Goal: Answer question/provide support: Share knowledge or assist other users

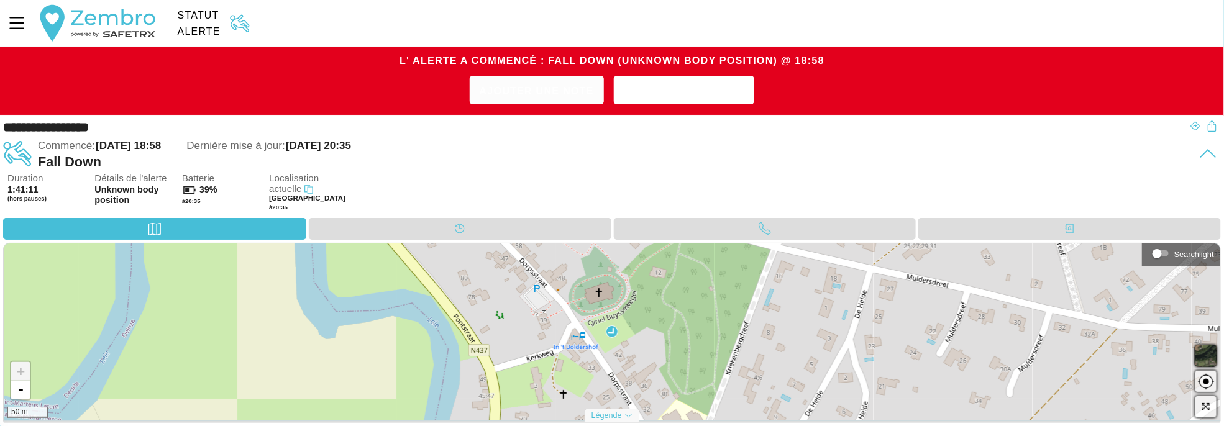
click at [555, 88] on span "Ajouter une note" at bounding box center [537, 90] width 114 height 19
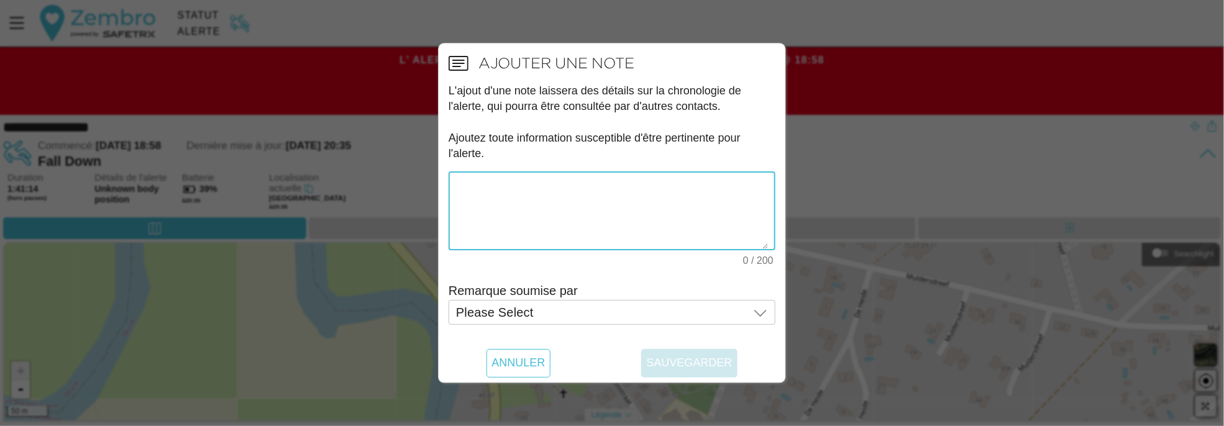
click at [551, 208] on textarea "0 / 200" at bounding box center [612, 211] width 312 height 76
click at [529, 361] on span "Annuler" at bounding box center [517, 363] width 53 height 29
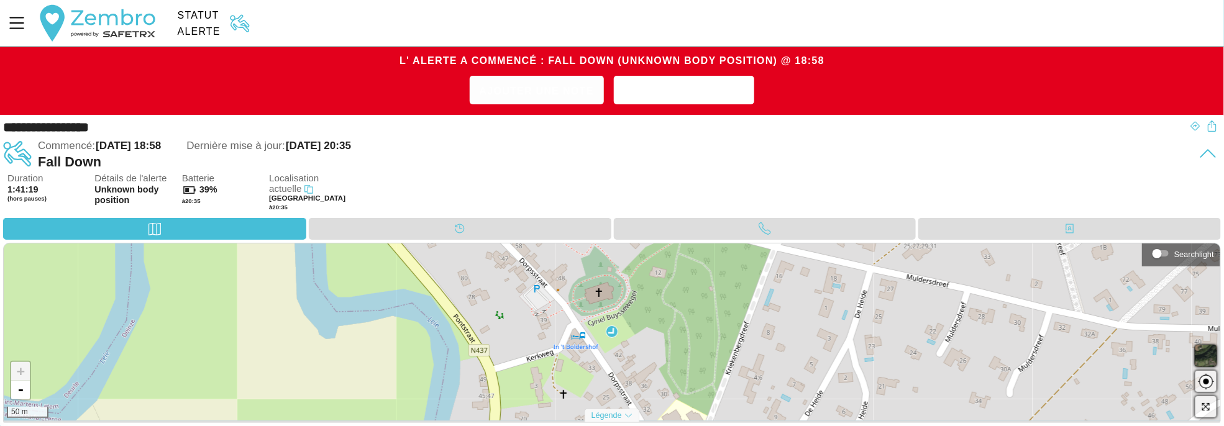
click at [547, 85] on span "Ajouter une note" at bounding box center [537, 90] width 114 height 19
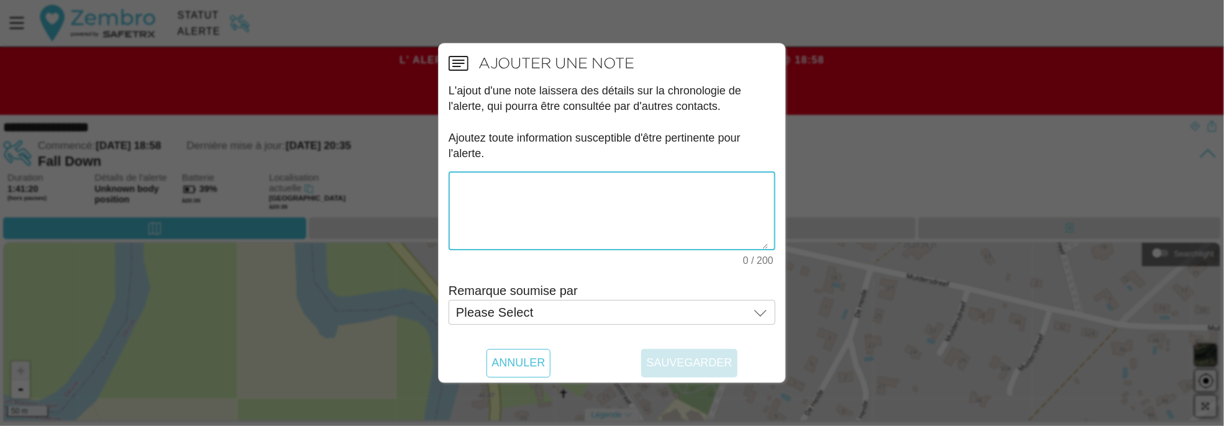
click at [531, 200] on textarea "0 / 200" at bounding box center [612, 211] width 312 height 76
type textarea "nous avons eu mr via l'appareil, il va bien"
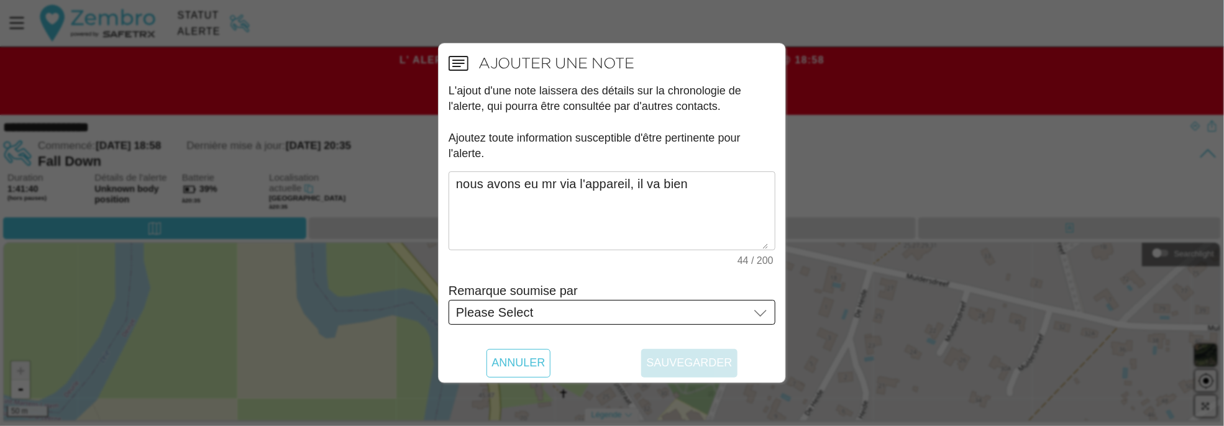
click at [651, 308] on div "Please Select Please Select" at bounding box center [602, 312] width 293 height 25
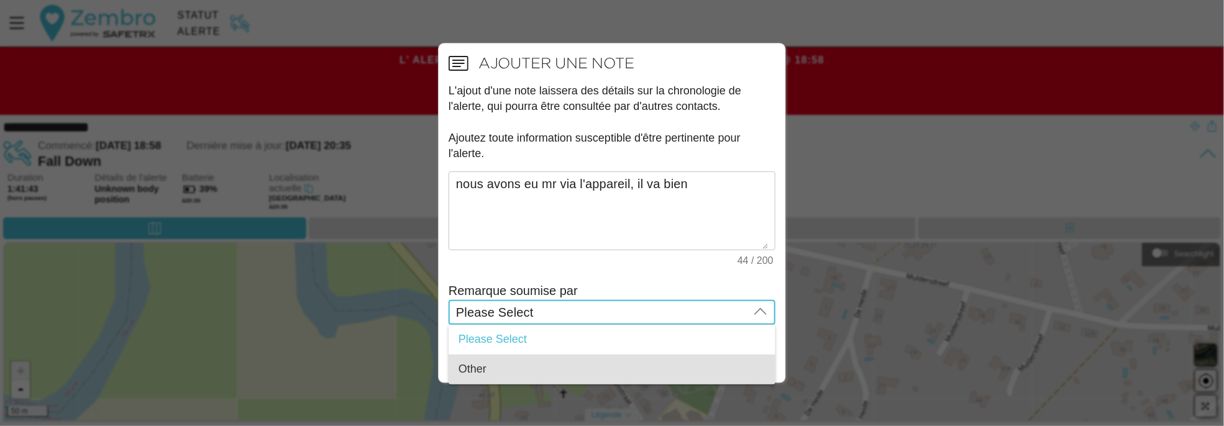
click at [505, 367] on div "Other" at bounding box center [612, 370] width 307 height 14
type input "Other"
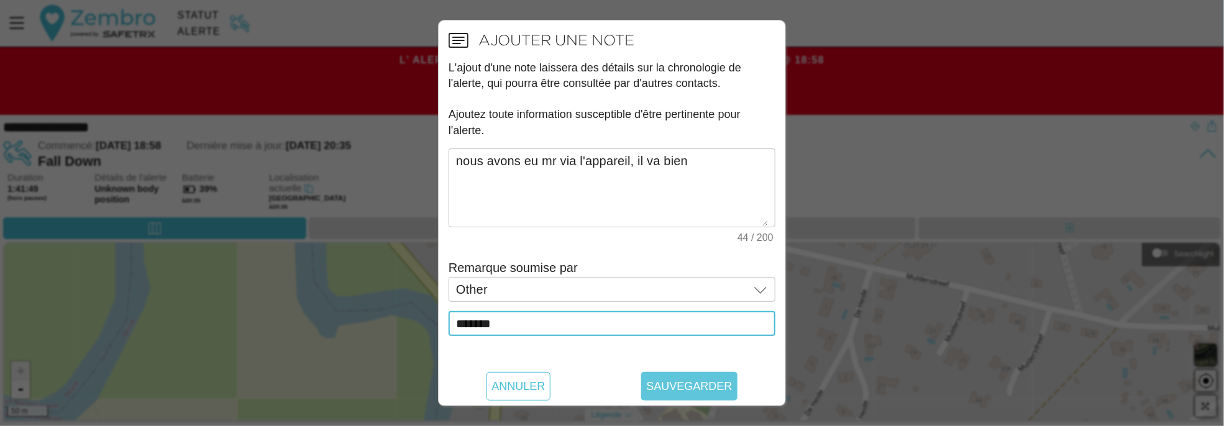
type input "*******"
click at [692, 393] on span "Sauvegarder" at bounding box center [689, 386] width 86 height 29
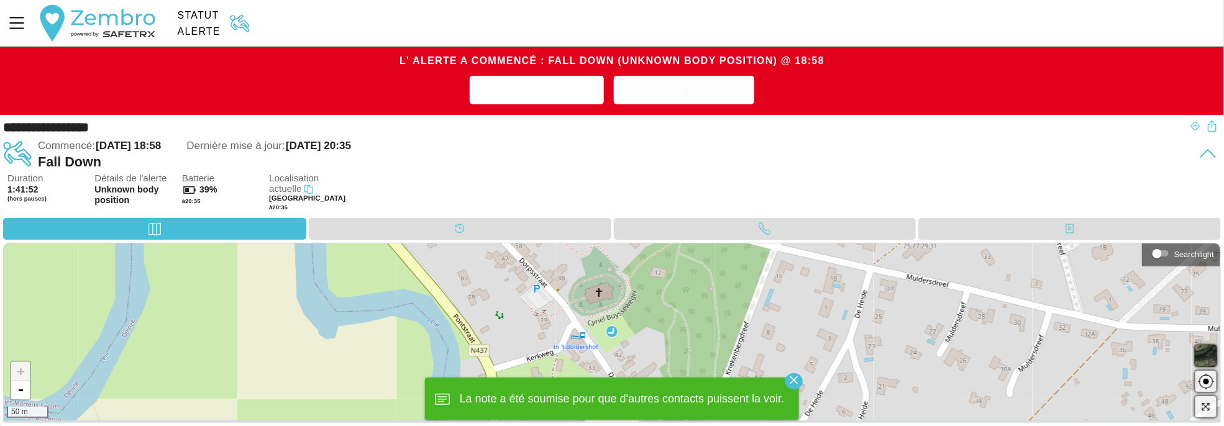
click at [702, 86] on span "Résoudre l'alerte" at bounding box center [684, 90] width 121 height 19
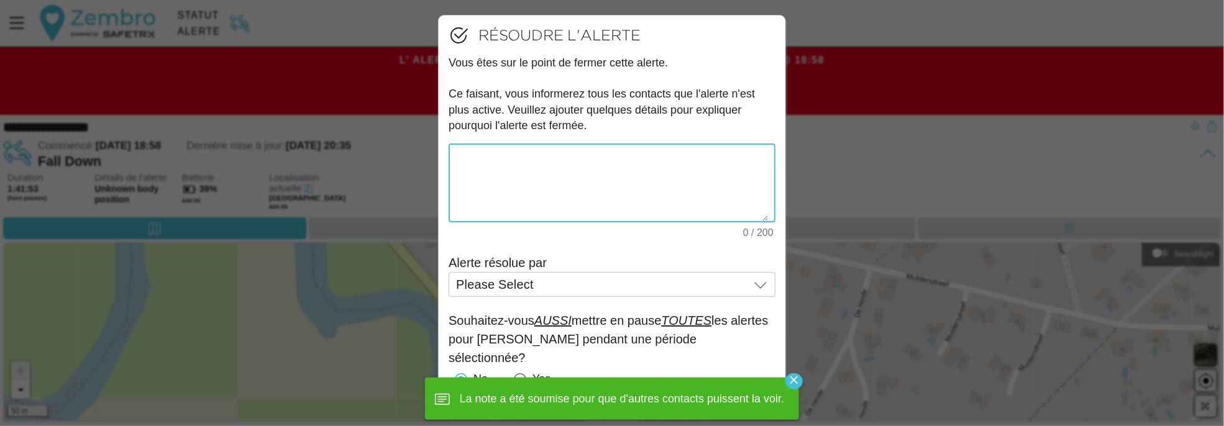
click at [595, 182] on textarea "0 / 200" at bounding box center [612, 183] width 312 height 76
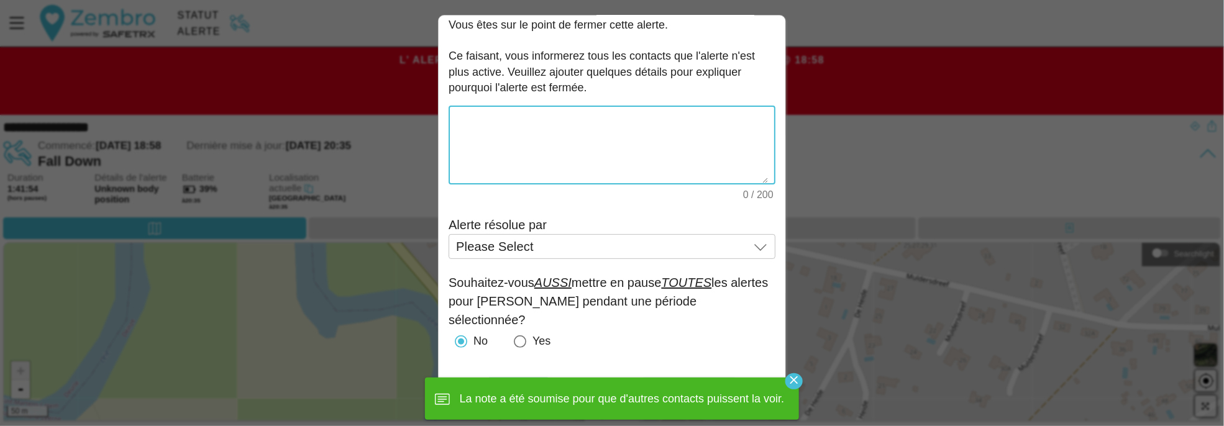
scroll to position [39, 0]
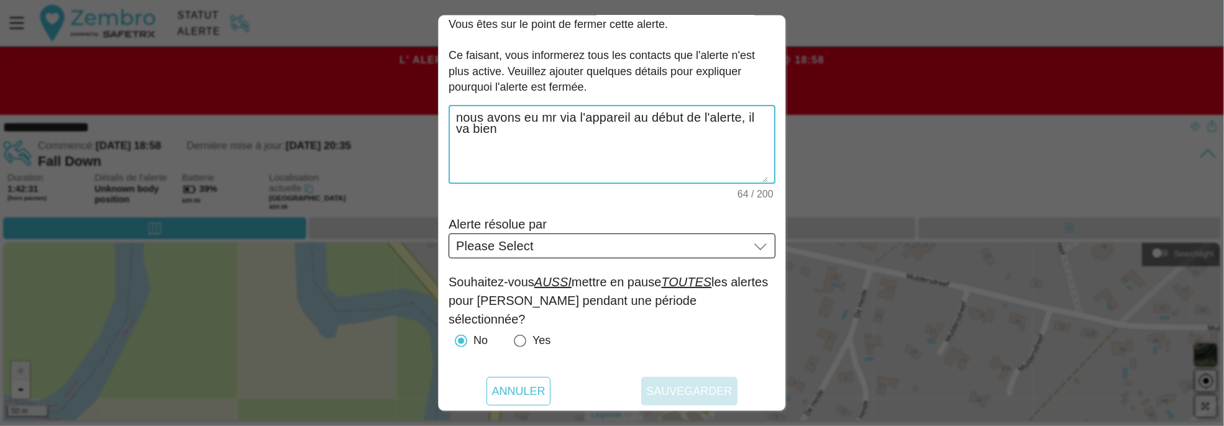
type textarea "nous avons eu mr via l'appareil au début de l'alerte, il va bien"
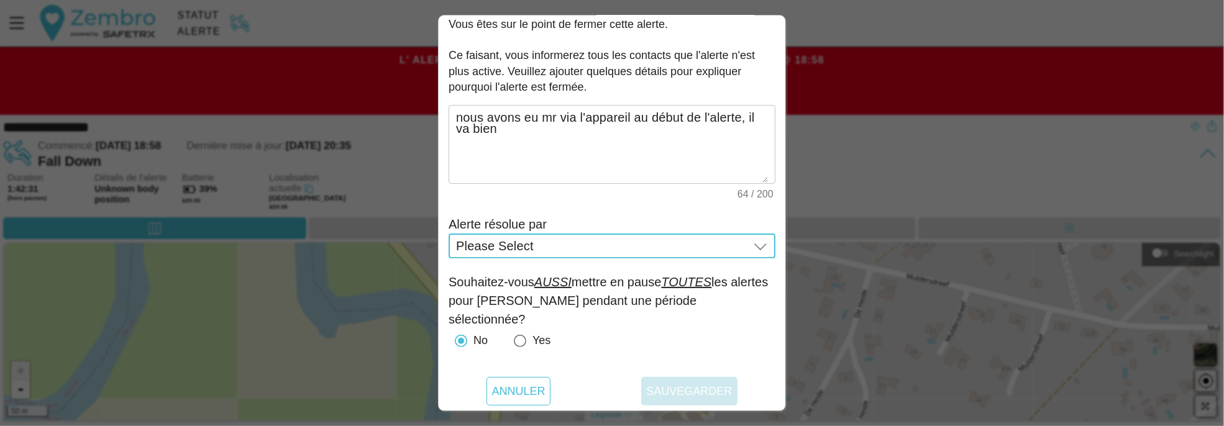
click at [582, 248] on div "Please Select Please Select" at bounding box center [602, 246] width 293 height 25
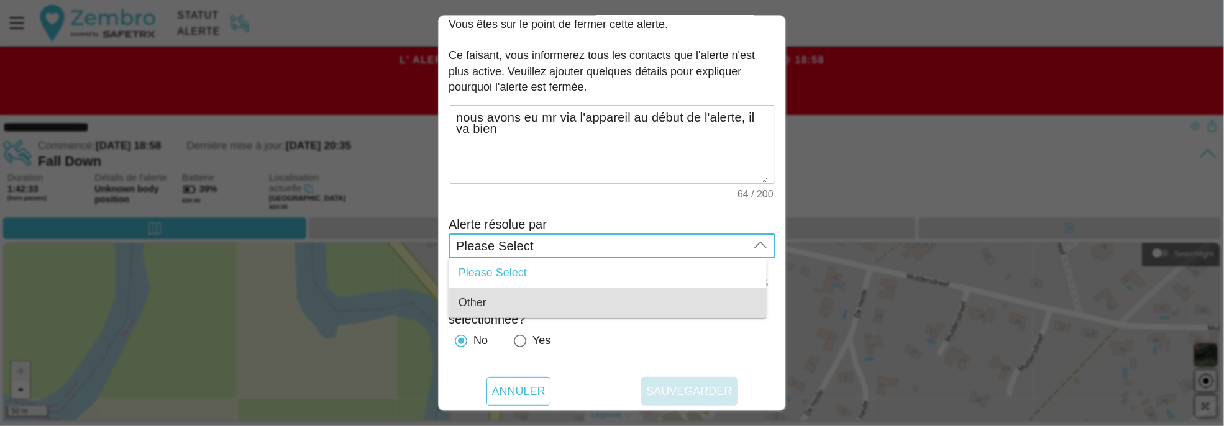
click at [499, 303] on div "Other" at bounding box center [608, 303] width 298 height 14
type input "Other"
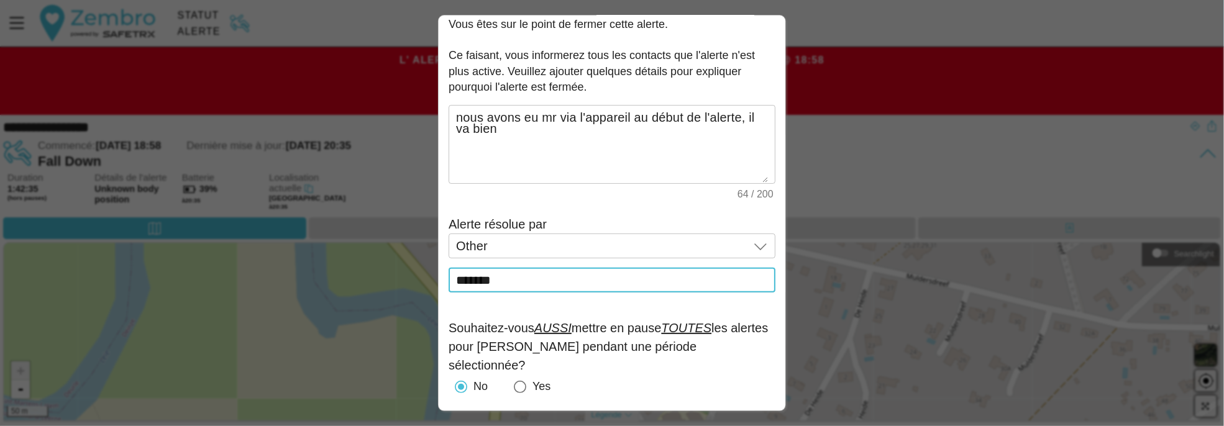
scroll to position [85, 0]
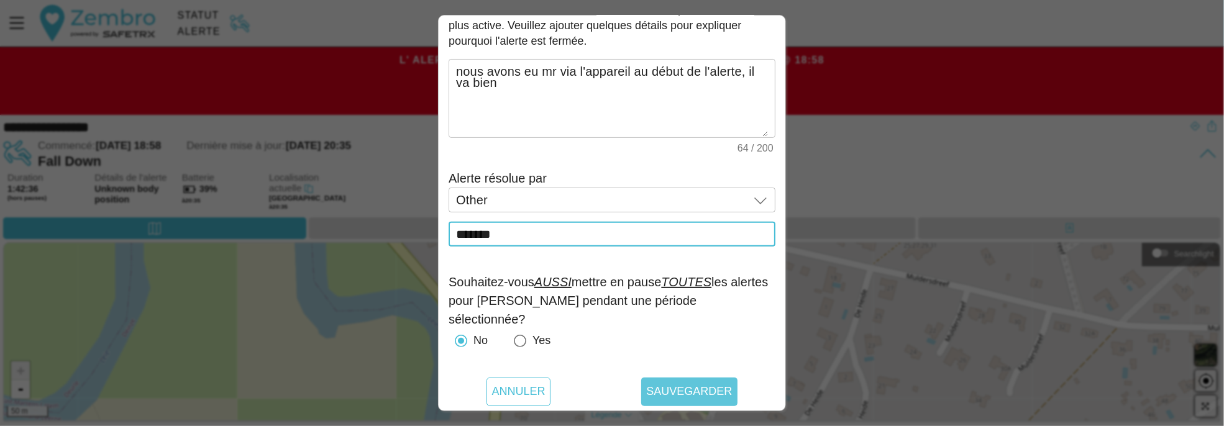
click at [672, 387] on span "Sauvegarder" at bounding box center [689, 392] width 86 height 29
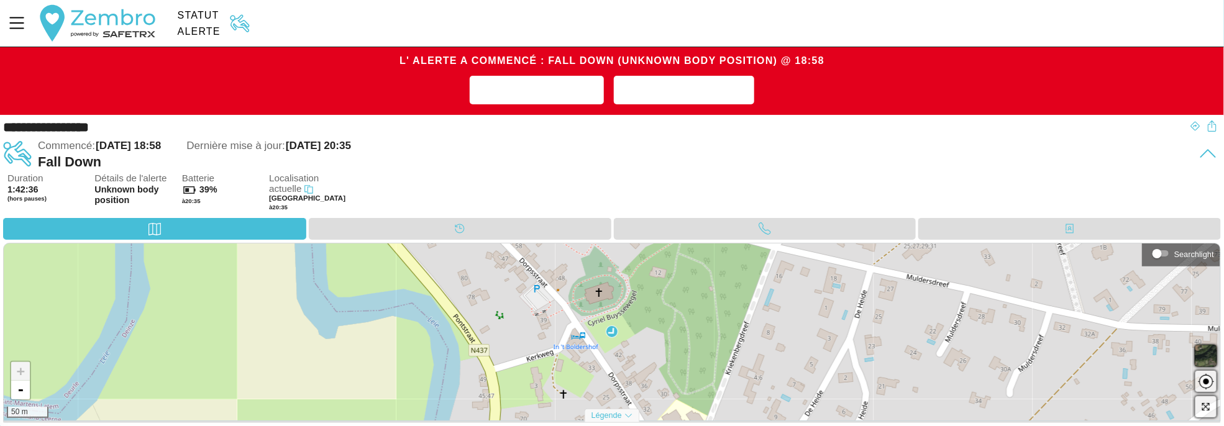
scroll to position [0, 0]
